Goal: Entertainment & Leisure: Consume media (video, audio)

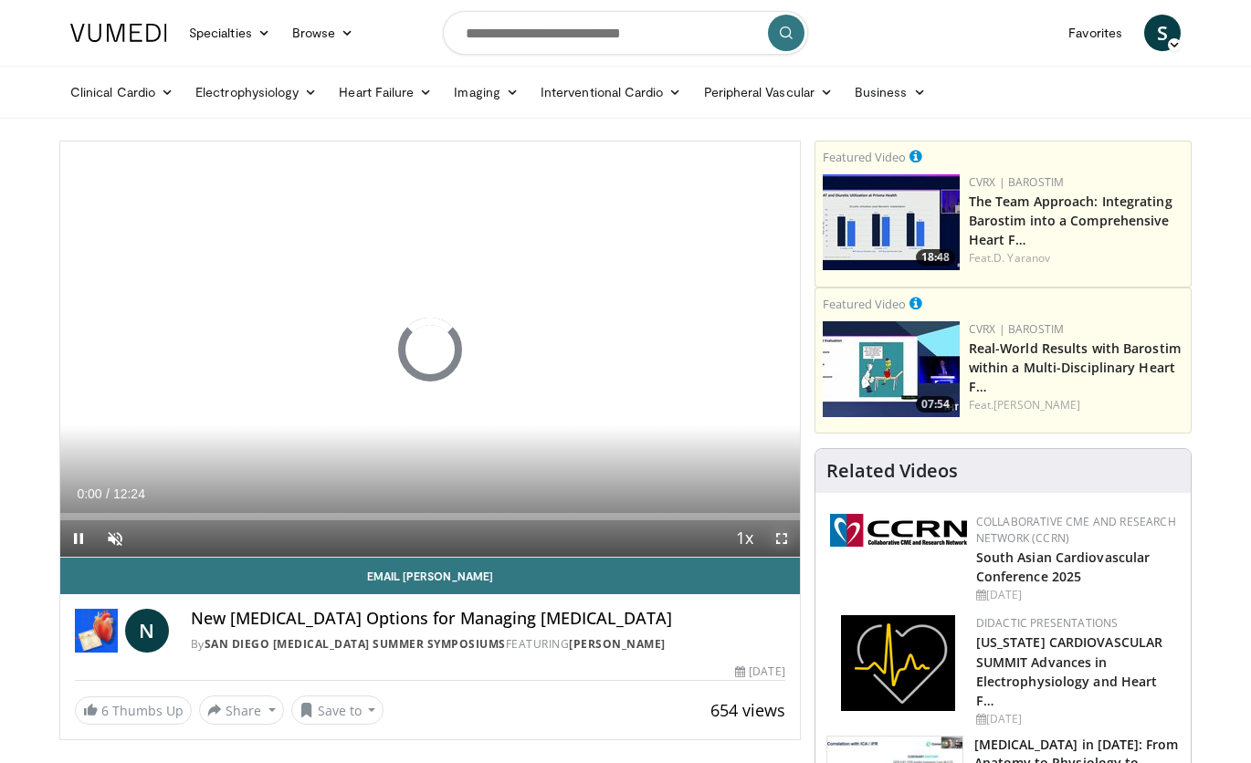
click at [778, 539] on span "Video Player" at bounding box center [781, 538] width 37 height 37
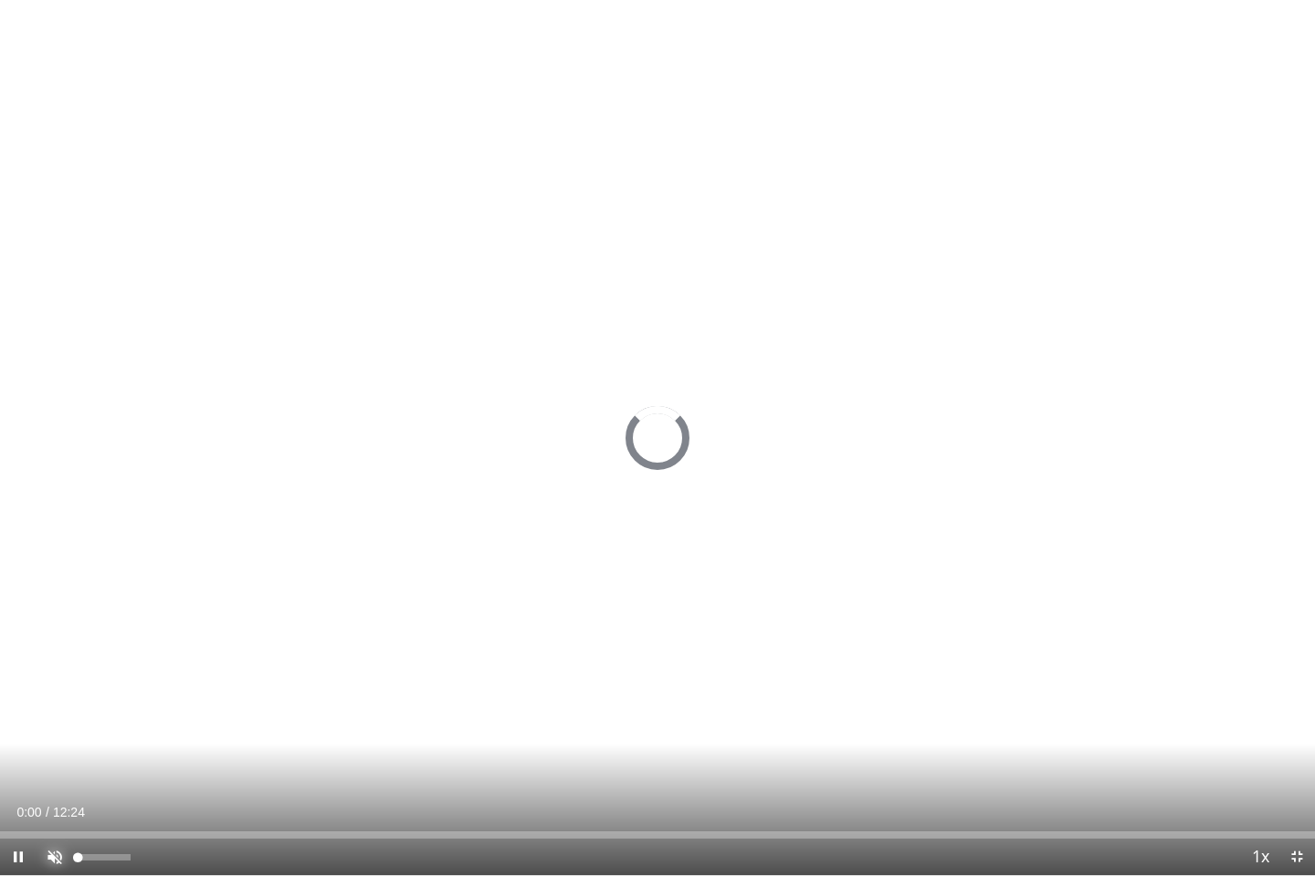
click at [55, 762] on span "Video Player" at bounding box center [55, 857] width 37 height 37
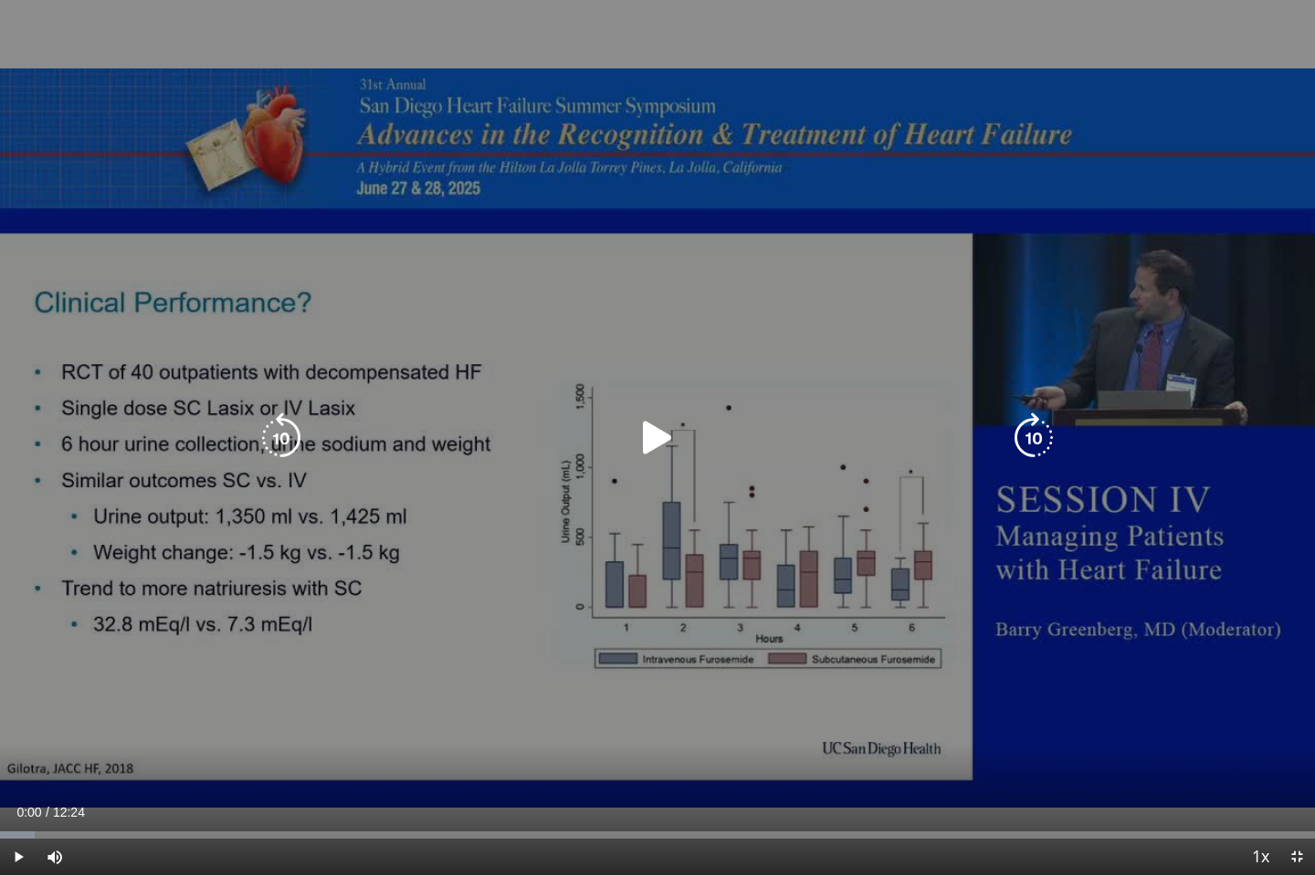
click at [405, 509] on div "10 seconds Tap to unmute" at bounding box center [657, 437] width 1315 height 875
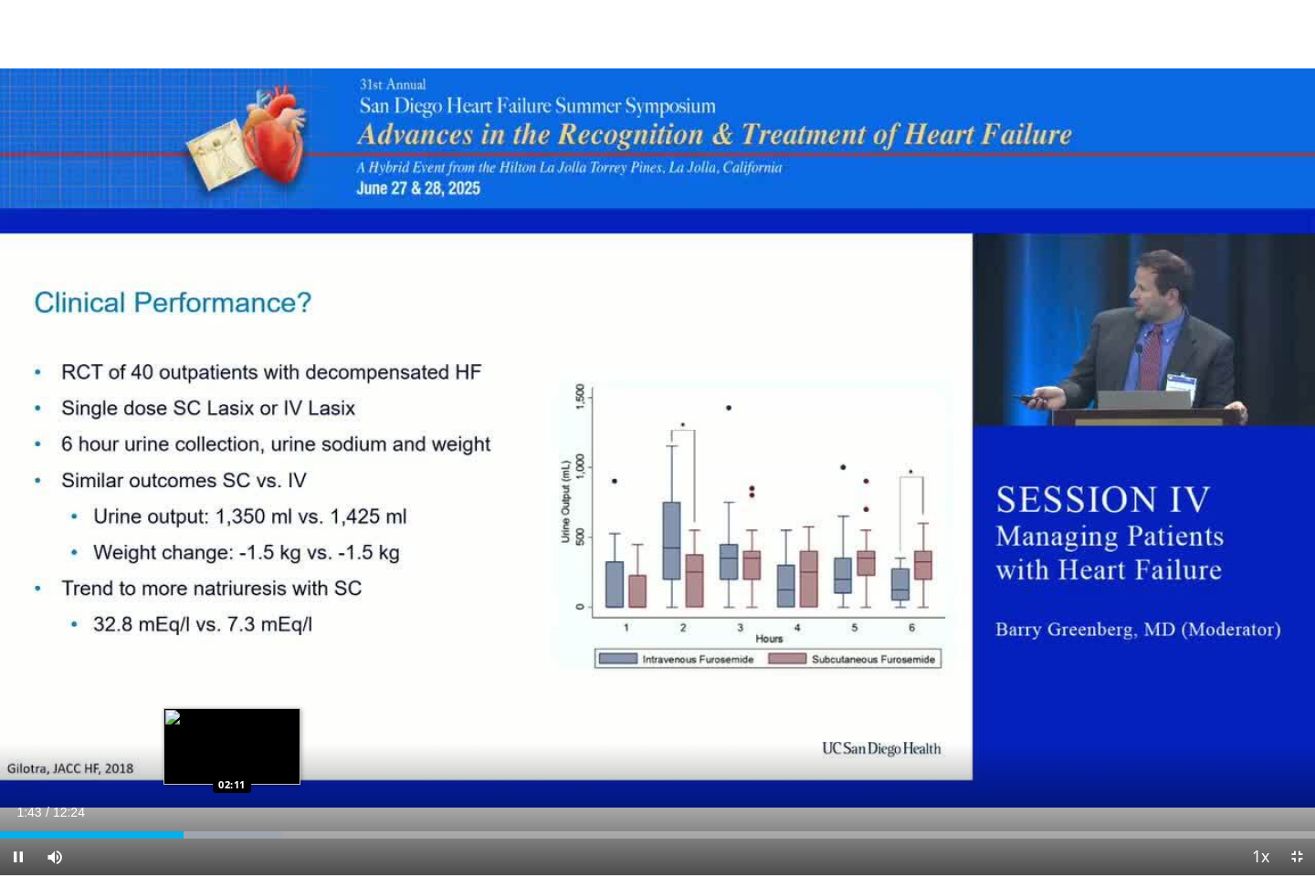
click at [231, 762] on div "Loaded : 21.51% 01:44 02:11" at bounding box center [657, 830] width 1315 height 17
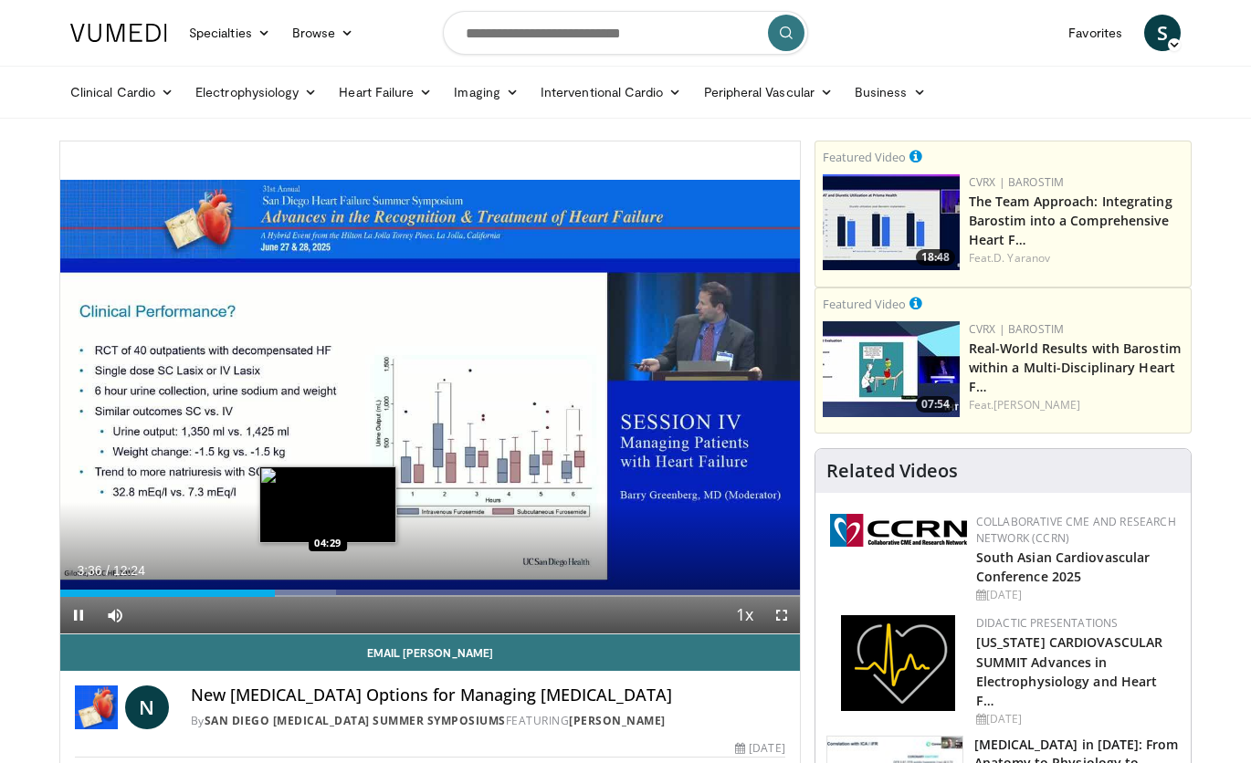
click at [328, 588] on div "Loaded : 37.32% 03:36 04:29" at bounding box center [429, 588] width 739 height 17
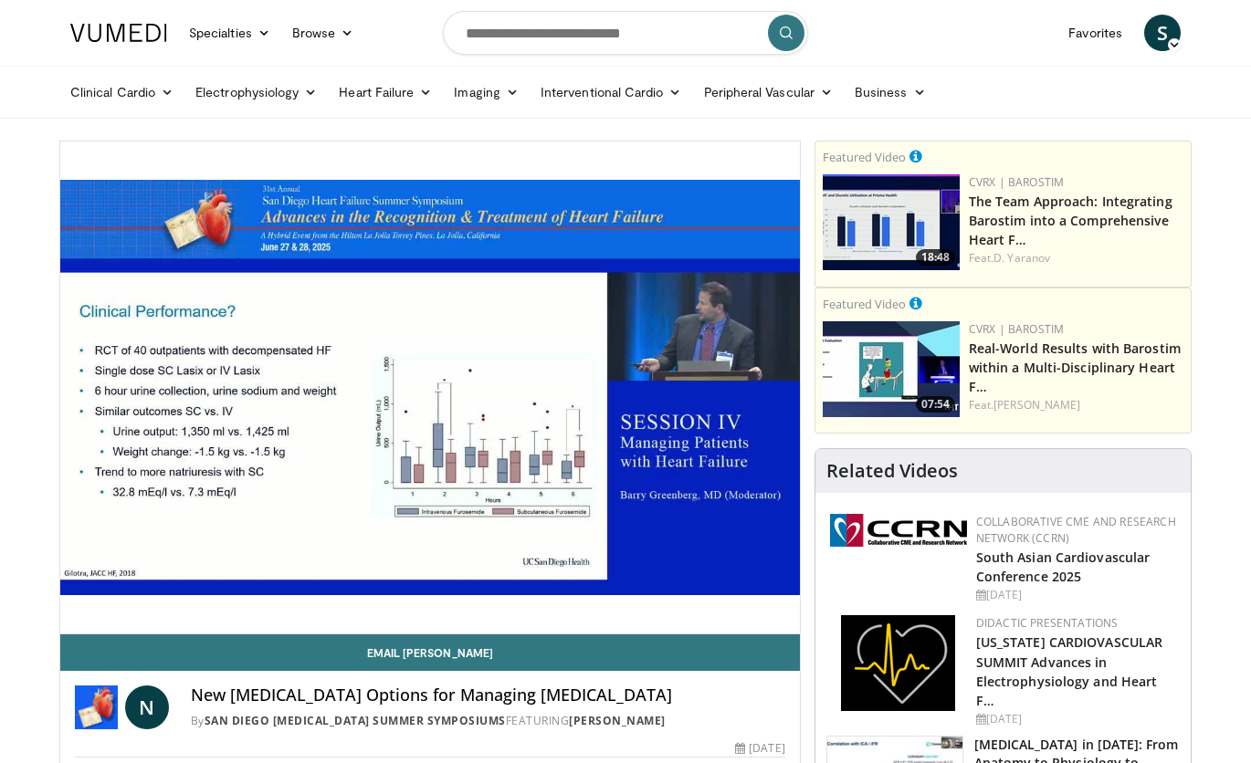
click at [400, 588] on div "10 seconds Tap to unmute" at bounding box center [429, 388] width 739 height 492
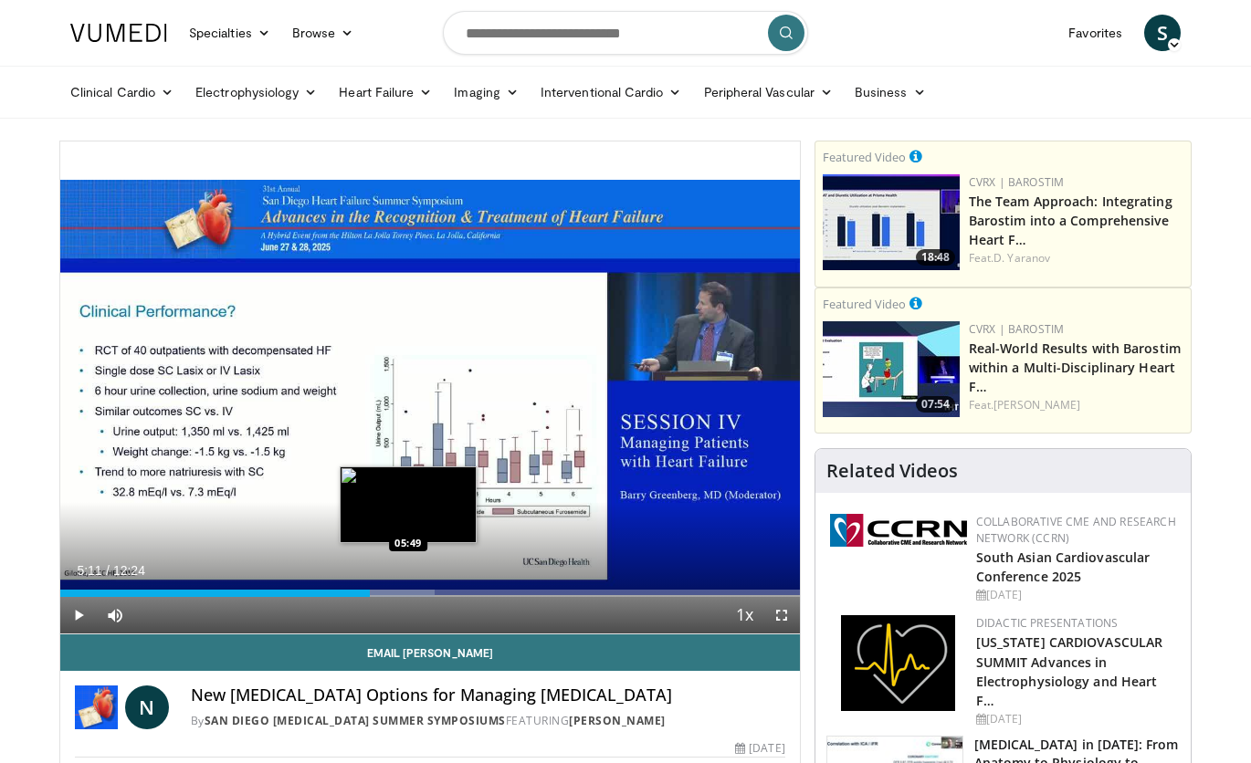
click at [408, 589] on div "Loaded : 50.66% 05:11 05:49" at bounding box center [429, 588] width 739 height 17
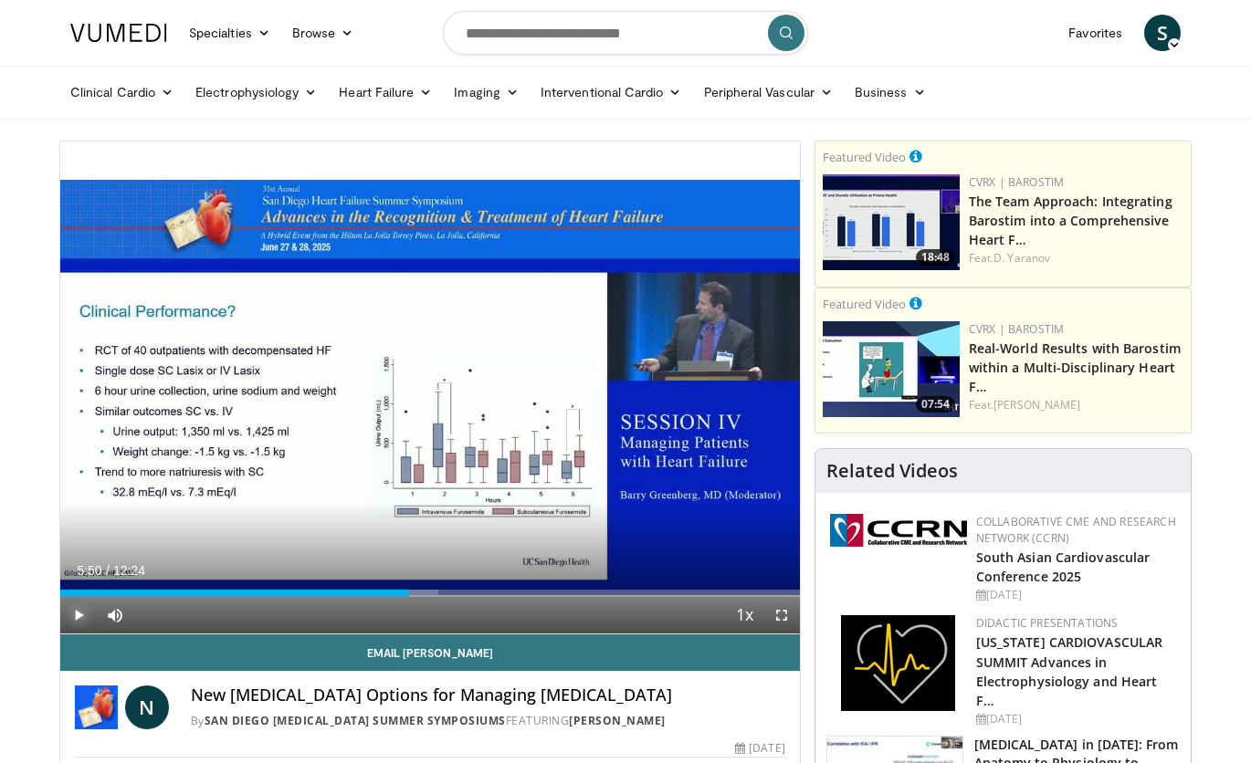
click at [68, 611] on span "Video Player" at bounding box center [78, 615] width 37 height 37
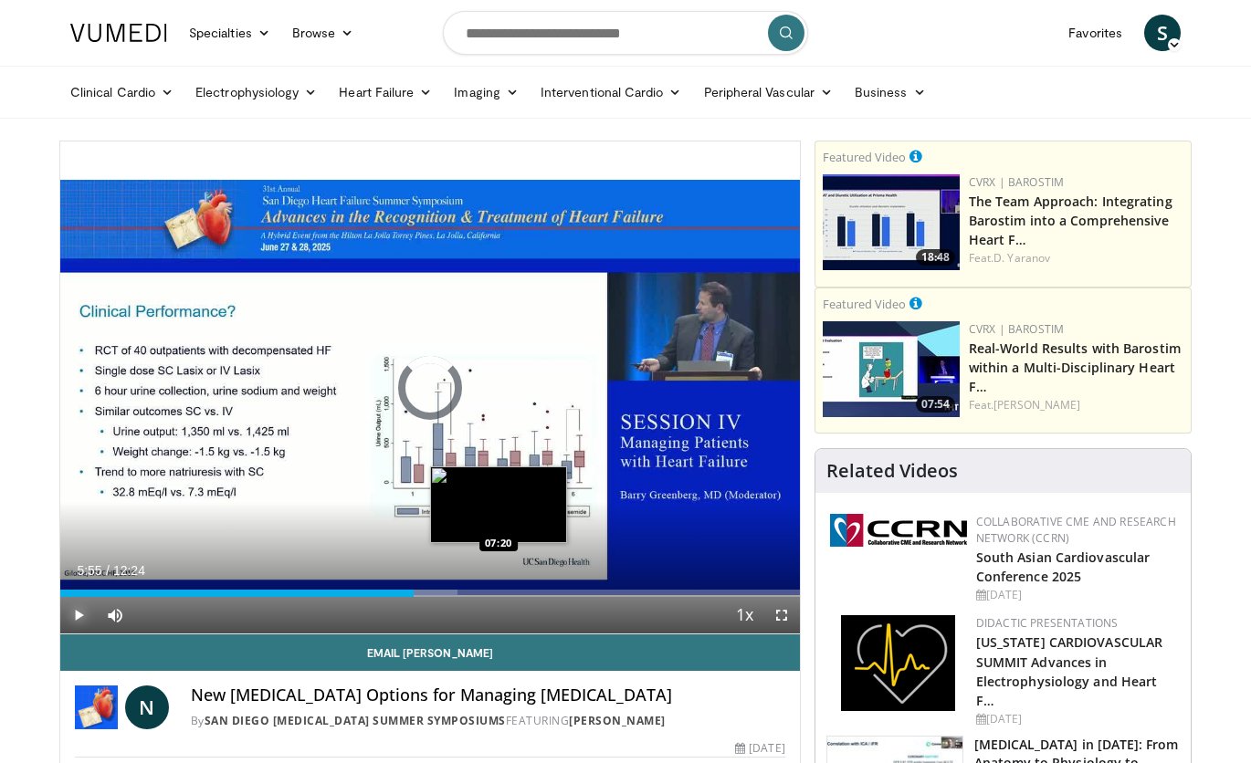
click at [491, 591] on div "Loaded : 53.76% 05:55 07:20" at bounding box center [429, 593] width 739 height 7
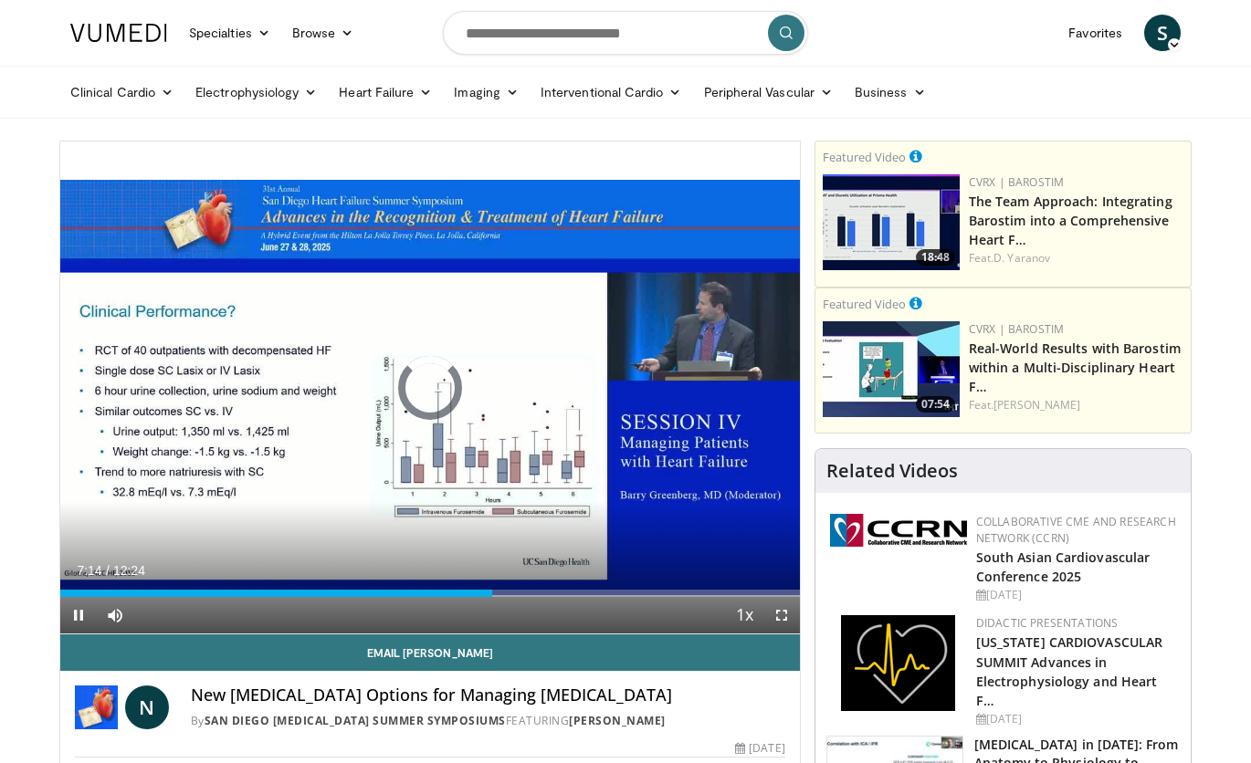
click at [549, 563] on div "Current Time 7:14 / Duration 12:24" at bounding box center [429, 570] width 739 height 16
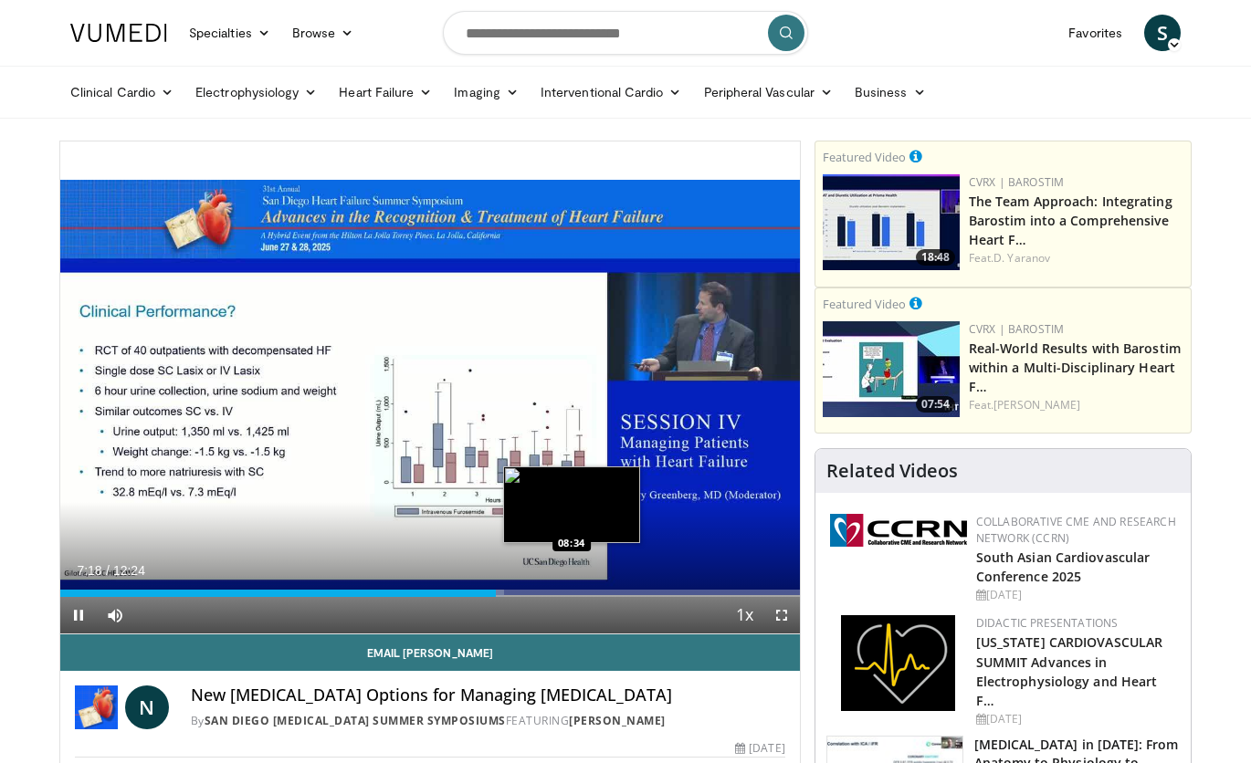
click at [571, 589] on div "Loaded : 59.99% 07:18 08:34" at bounding box center [429, 588] width 739 height 17
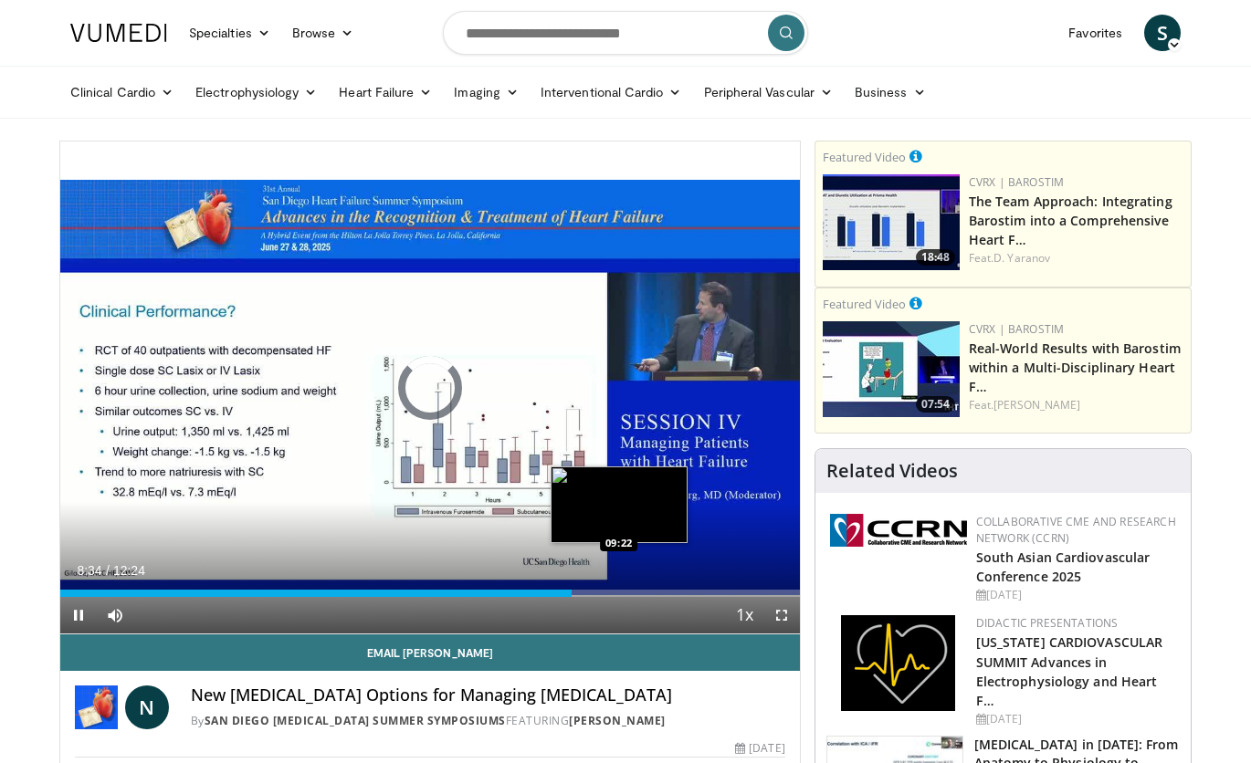
click at [619, 592] on div "Loaded : 0.00% 08:34 09:22" at bounding box center [429, 593] width 739 height 7
